Goal: Information Seeking & Learning: Learn about a topic

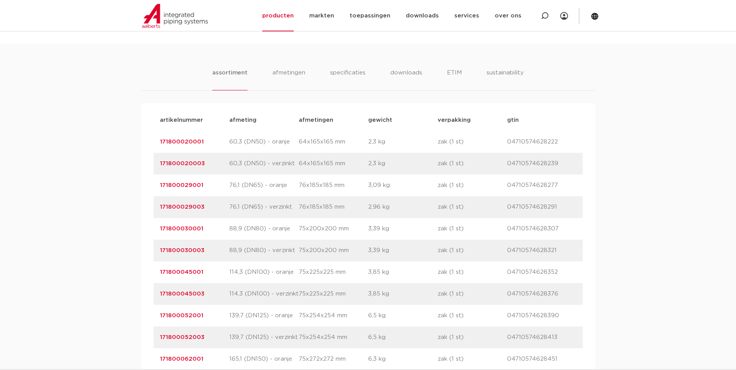
scroll to position [504, 0]
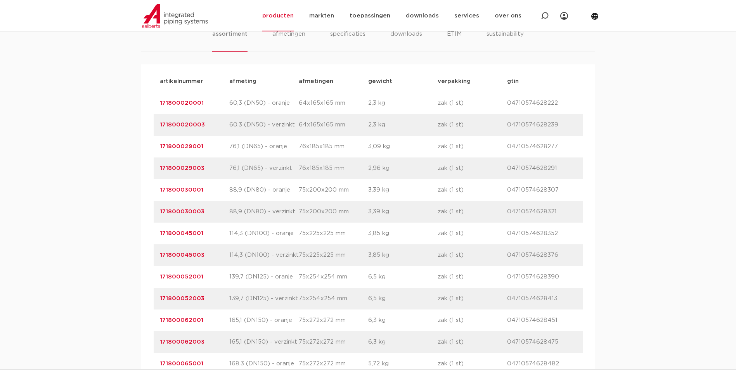
click at [364, 262] on div "artikelnummer 171800045003 afmeting 114,3 (DN100) - verzinkt [GEOGRAPHIC_DATA] …" at bounding box center [368, 255] width 429 height 22
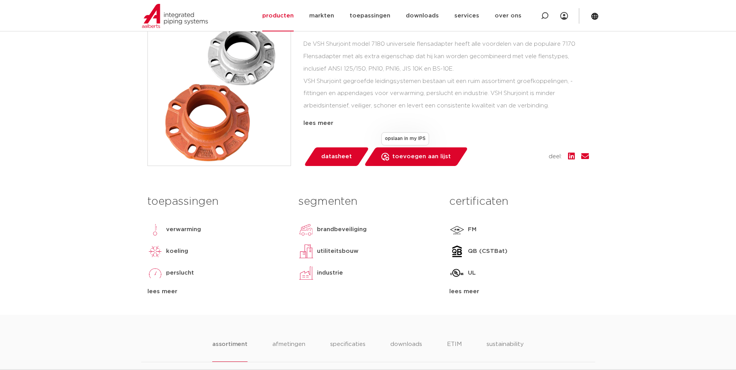
scroll to position [39, 0]
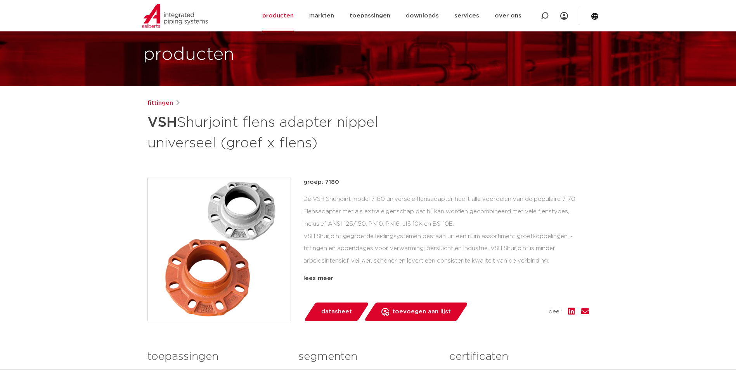
click at [406, 229] on div "De VSH Shurjoint model 7180 universele flensadapter heeft alle voordelen van de…" at bounding box center [446, 232] width 286 height 78
click at [394, 234] on div "De VSH Shurjoint model 7180 universele flensadapter heeft alle voordelen van de…" at bounding box center [446, 232] width 286 height 78
click at [394, 225] on div "De VSH Shurjoint model 7180 universele flensadapter heeft alle voordelen van de…" at bounding box center [446, 232] width 286 height 78
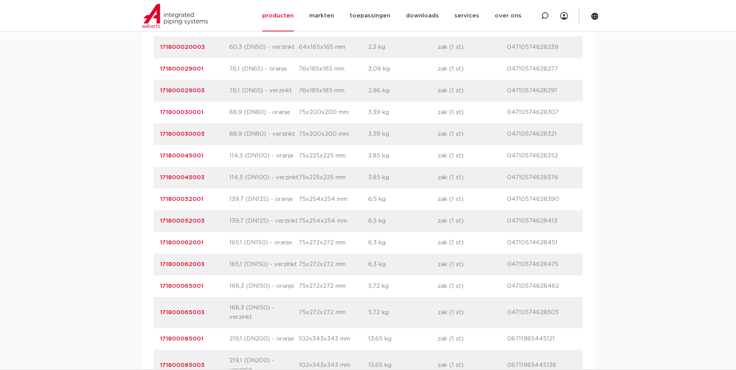
scroll to position [621, 0]
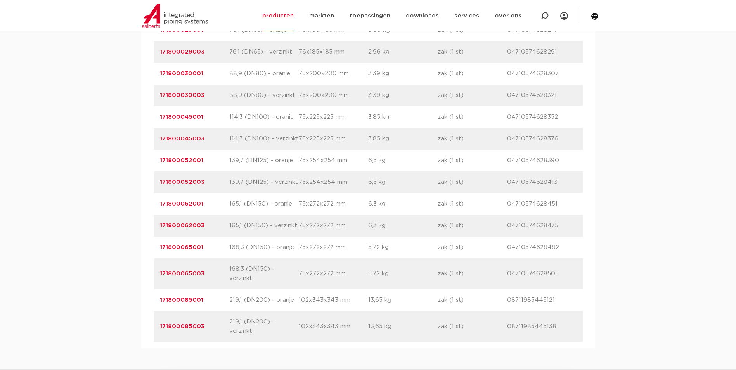
click at [362, 138] on p "75x225x225 mm" at bounding box center [333, 138] width 69 height 9
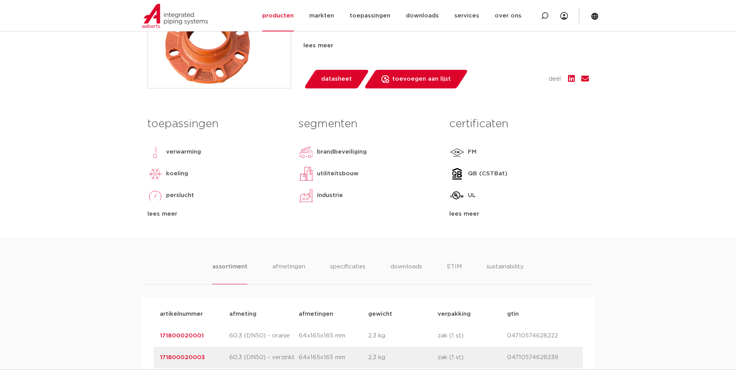
scroll to position [78, 0]
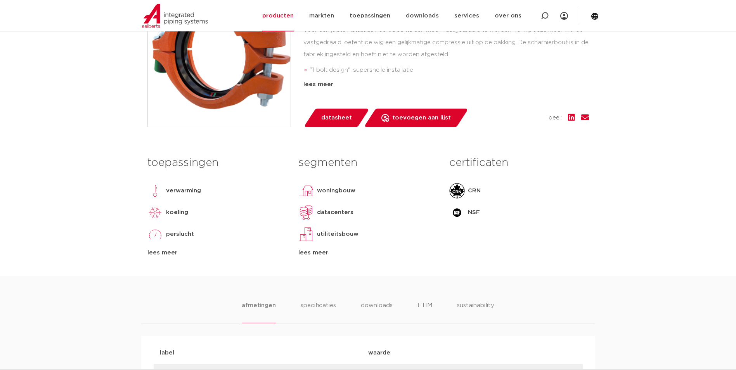
scroll to position [116, 0]
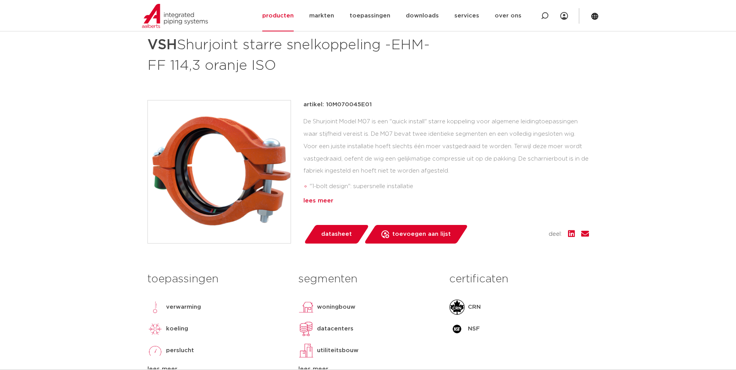
click at [324, 201] on div "lees meer" at bounding box center [446, 200] width 286 height 9
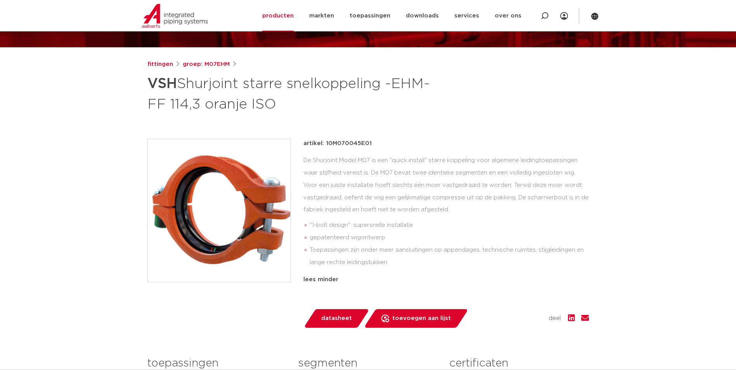
scroll to position [0, 0]
